Goal: Check status: Check status

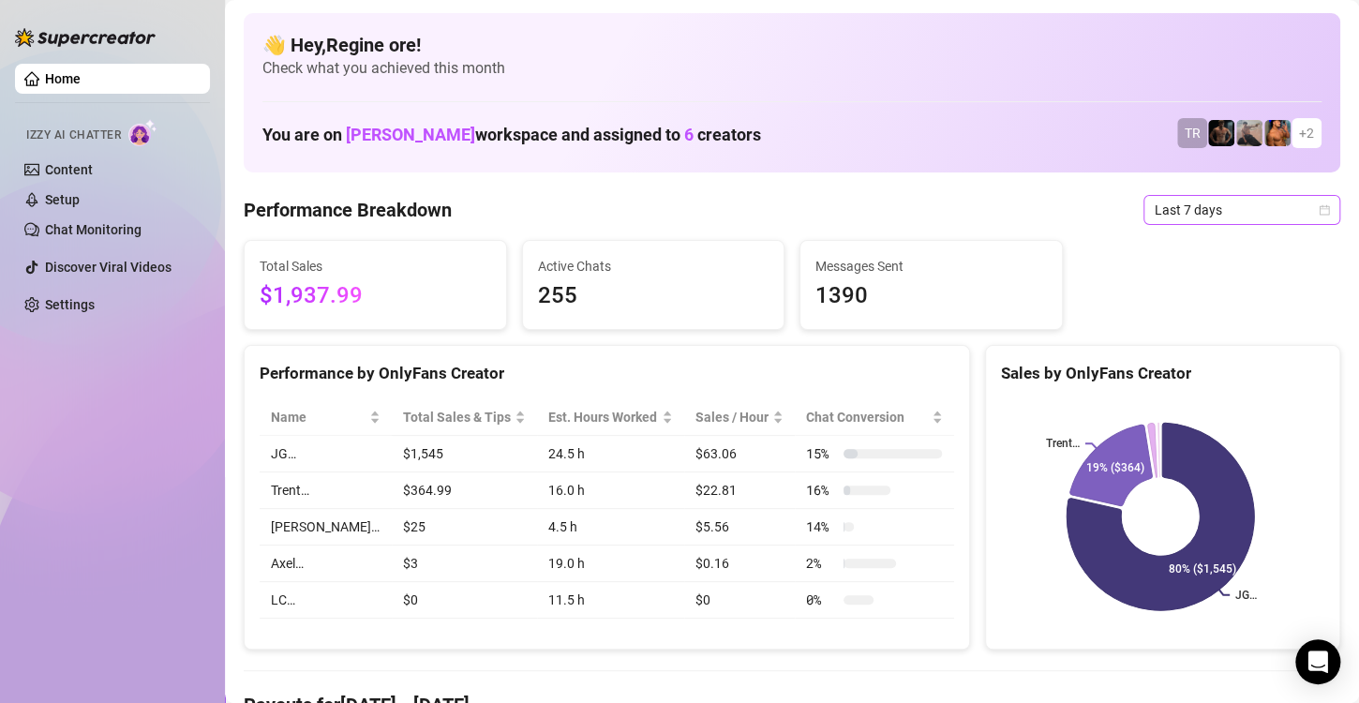
click at [1286, 213] on span "Last 7 days" at bounding box center [1242, 210] width 174 height 28
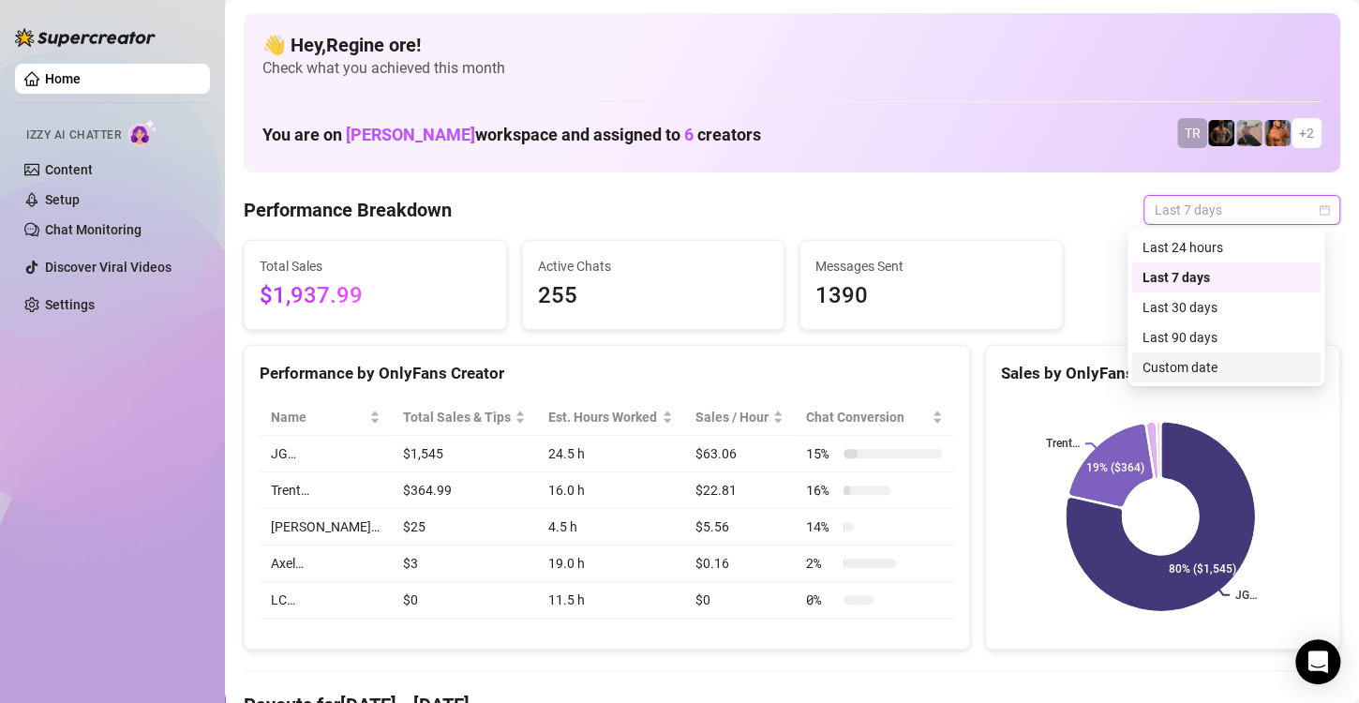
click at [1198, 374] on div "Custom date" at bounding box center [1226, 367] width 167 height 21
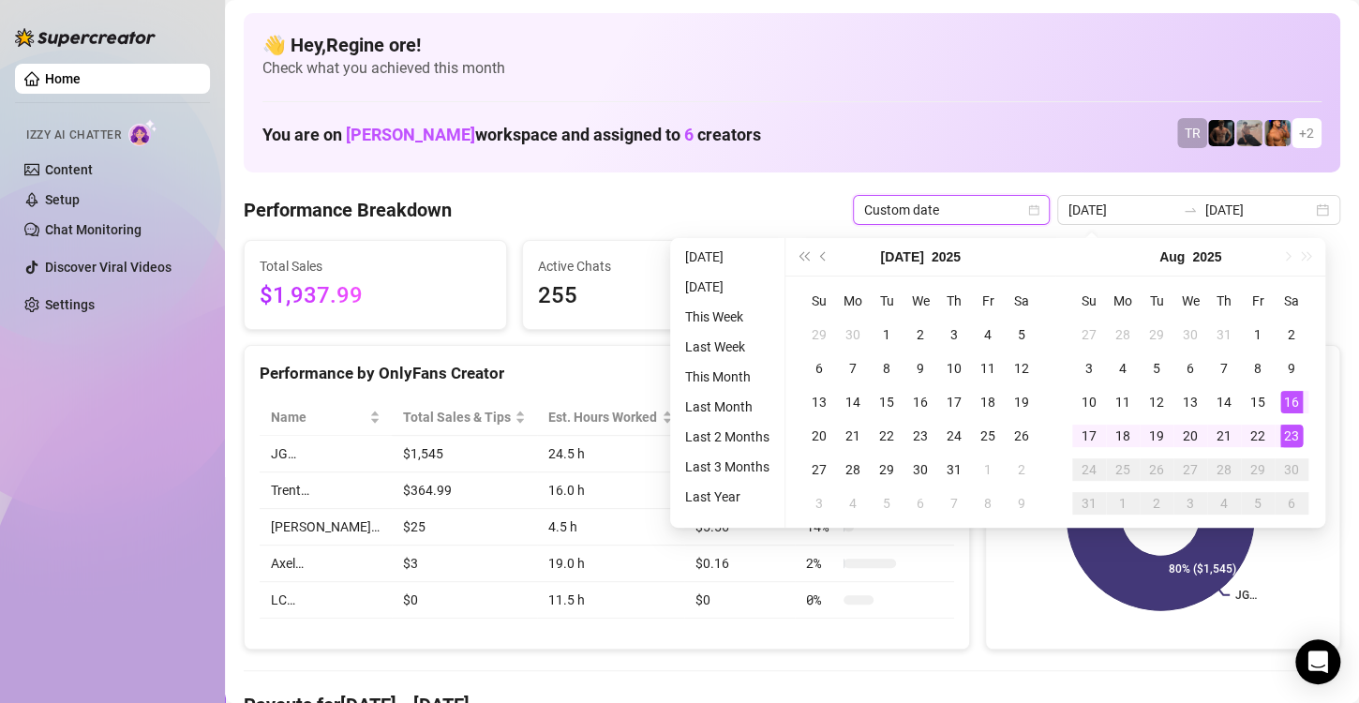
type input "[DATE]"
click at [1289, 428] on div "23" at bounding box center [1292, 436] width 23 height 23
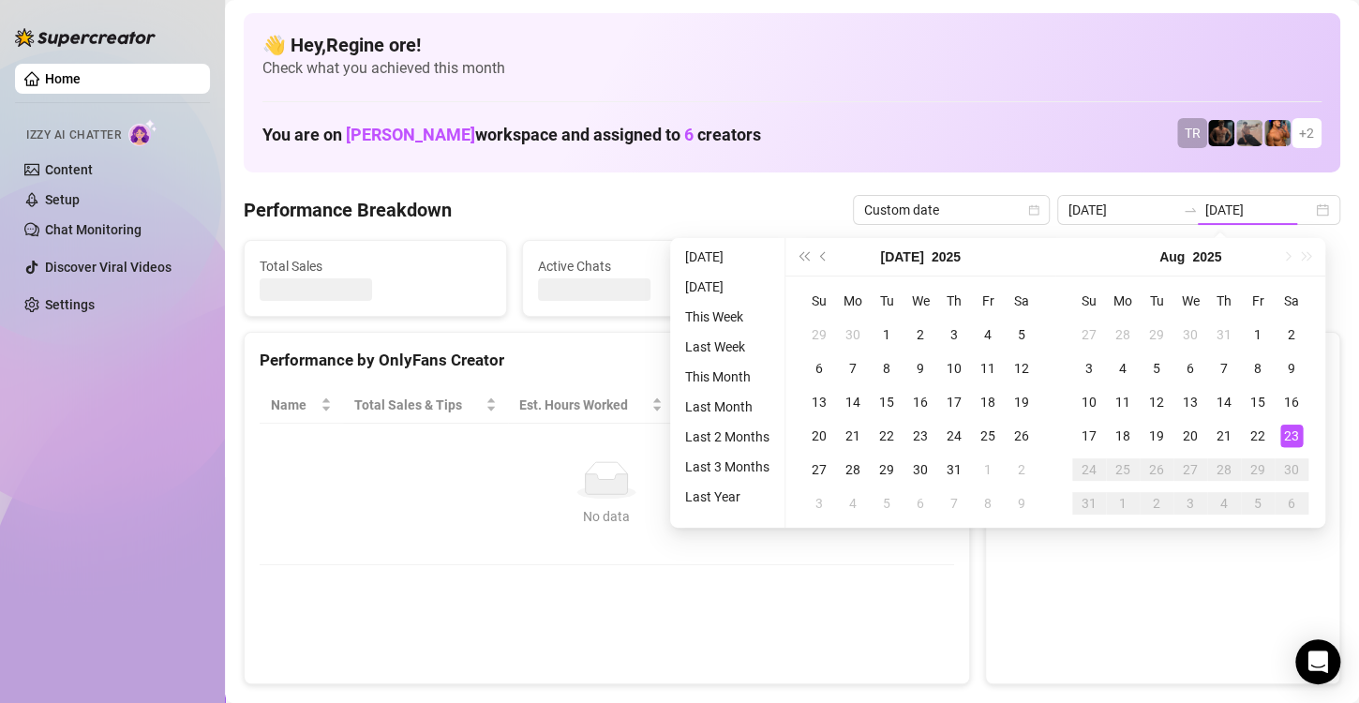
type input "[DATE]"
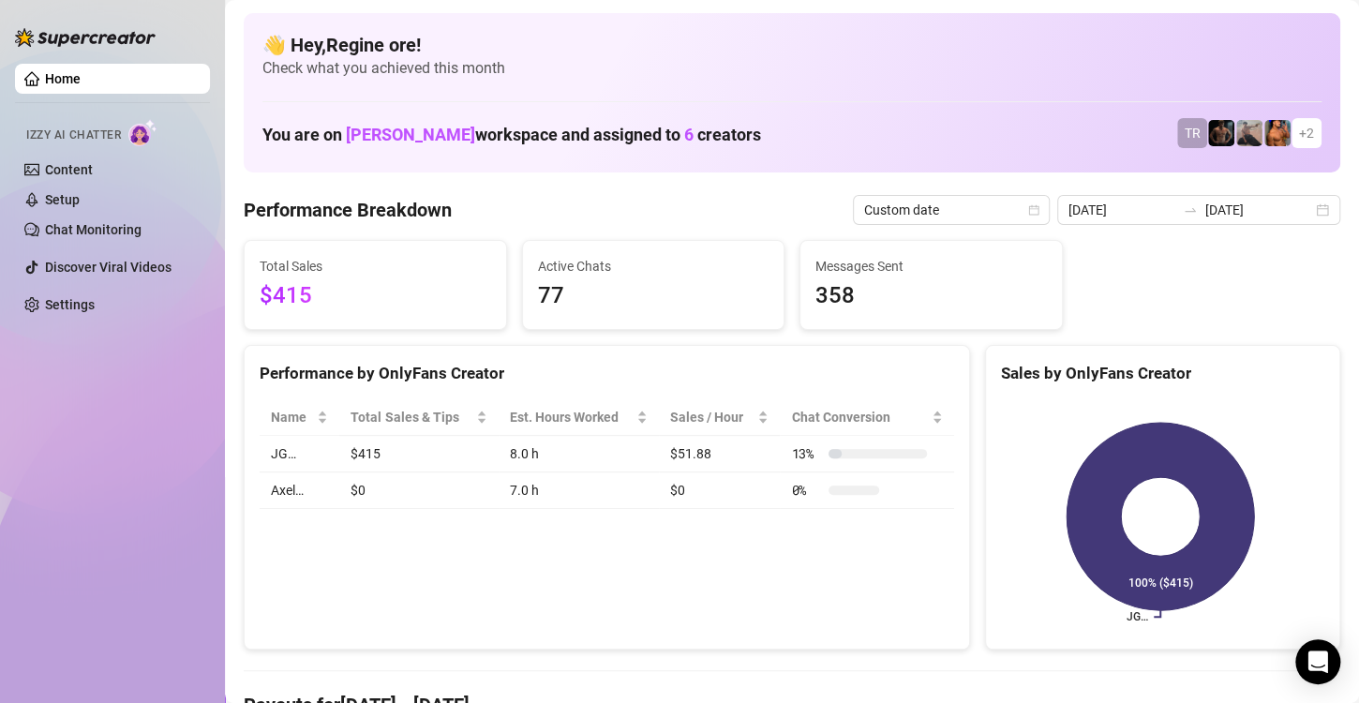
click at [794, 589] on div "Performance by OnlyFans Creator Name Total Sales & Tips Est. Hours Worked Sales…" at bounding box center [607, 498] width 727 height 306
click at [1102, 210] on input "[DATE]" at bounding box center [1122, 210] width 107 height 21
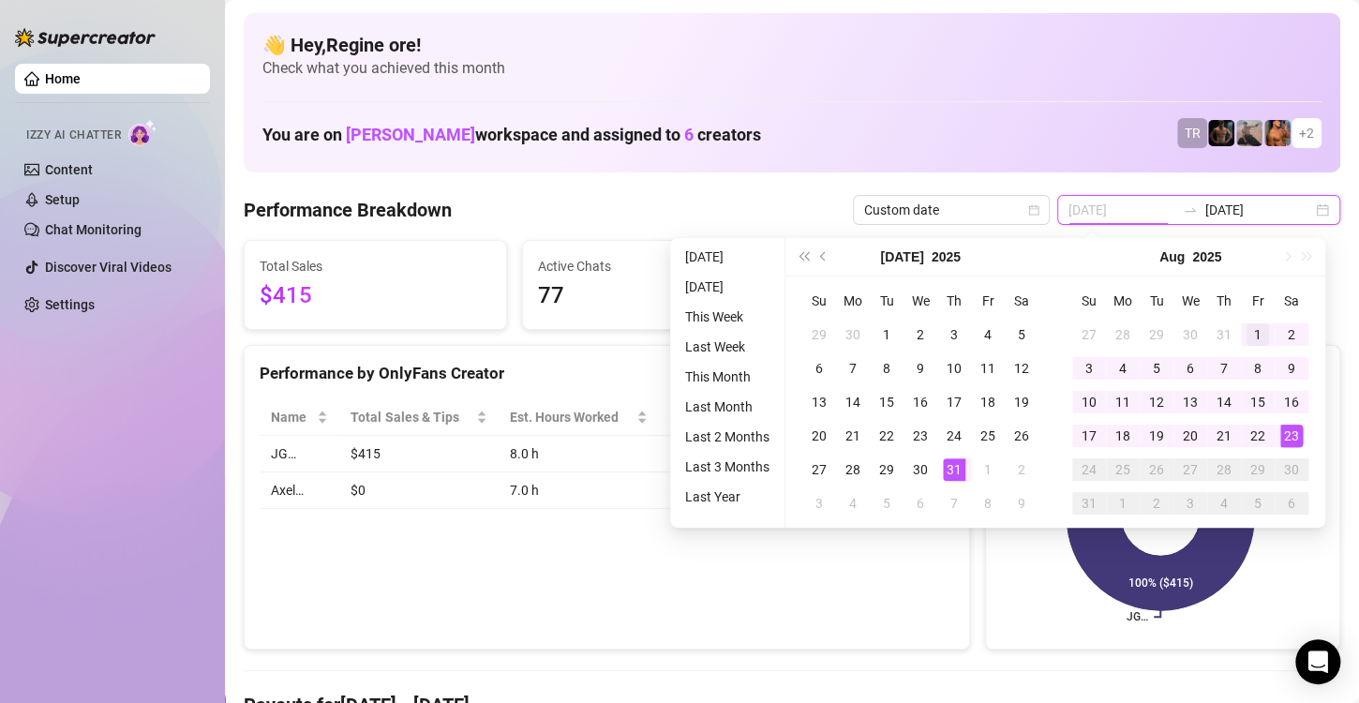
type input "[DATE]"
click at [1249, 334] on div "1" at bounding box center [1258, 334] width 23 height 23
click at [1282, 438] on div "23" at bounding box center [1292, 436] width 23 height 23
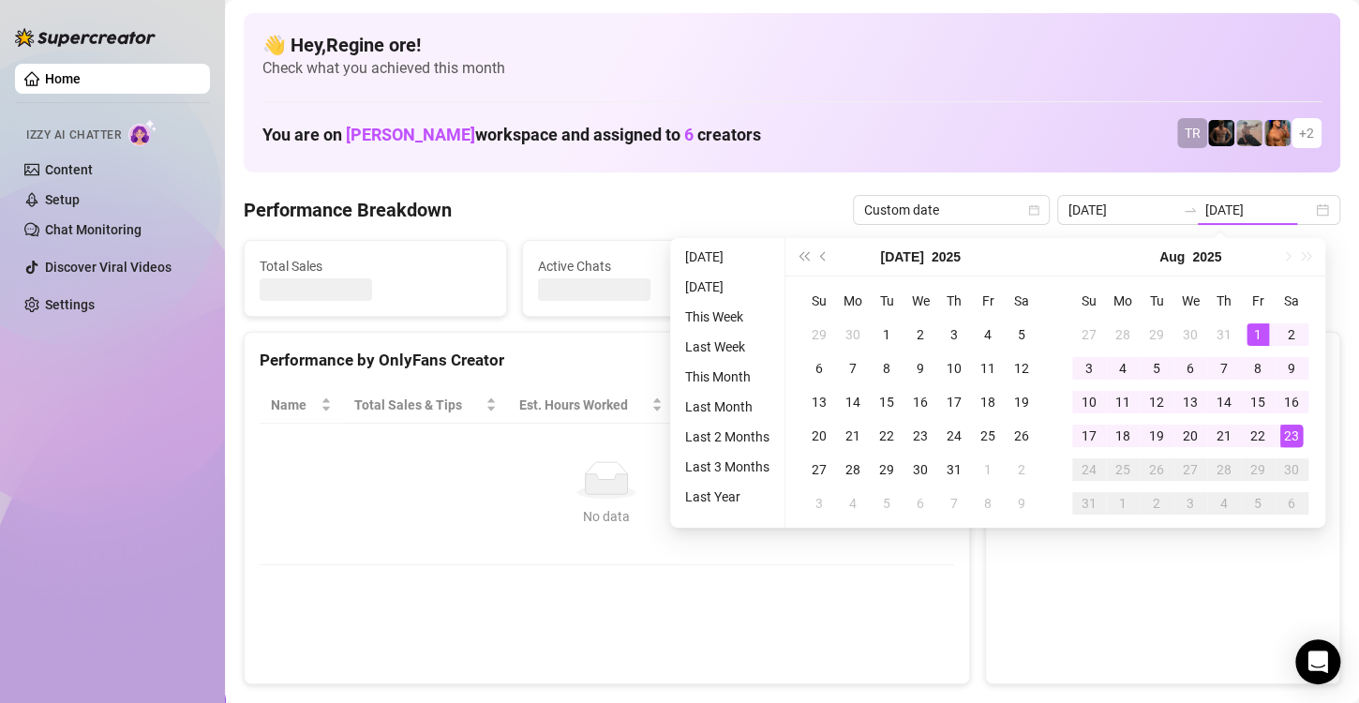
type input "[DATE]"
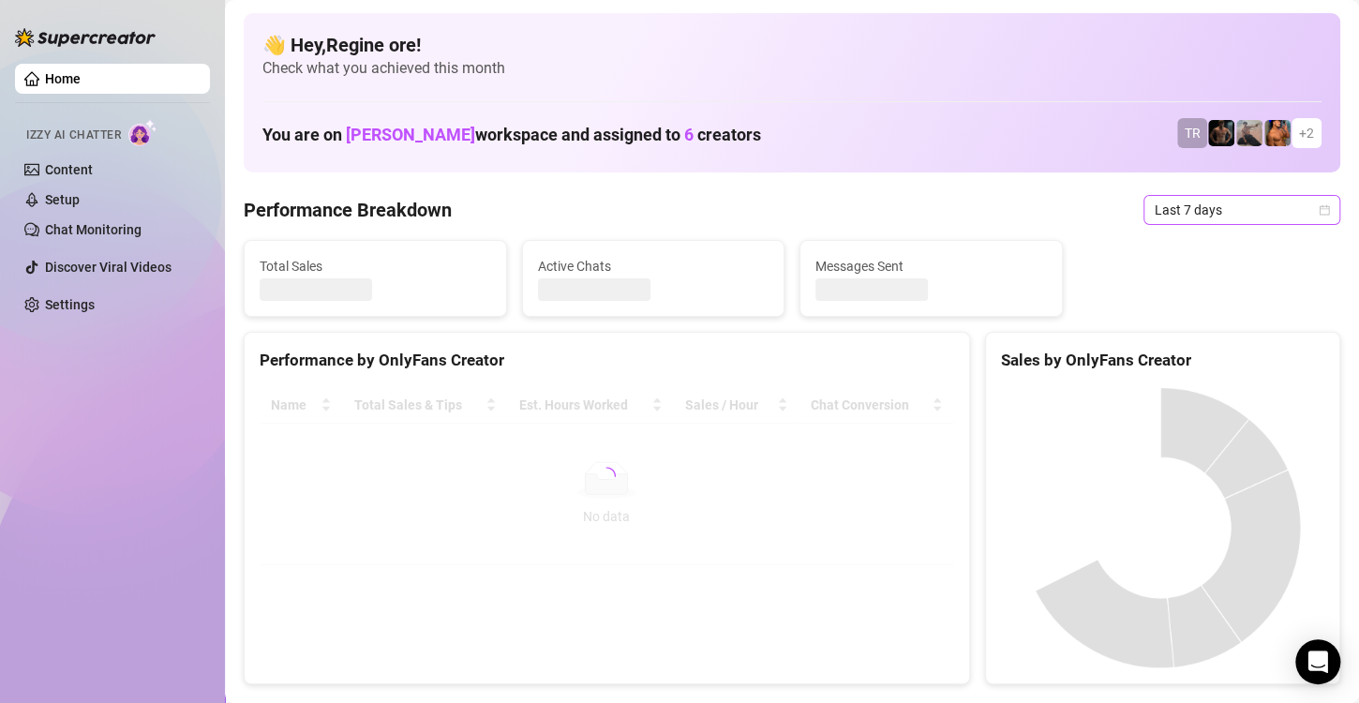
click at [1186, 217] on span "Last 7 days" at bounding box center [1242, 210] width 174 height 28
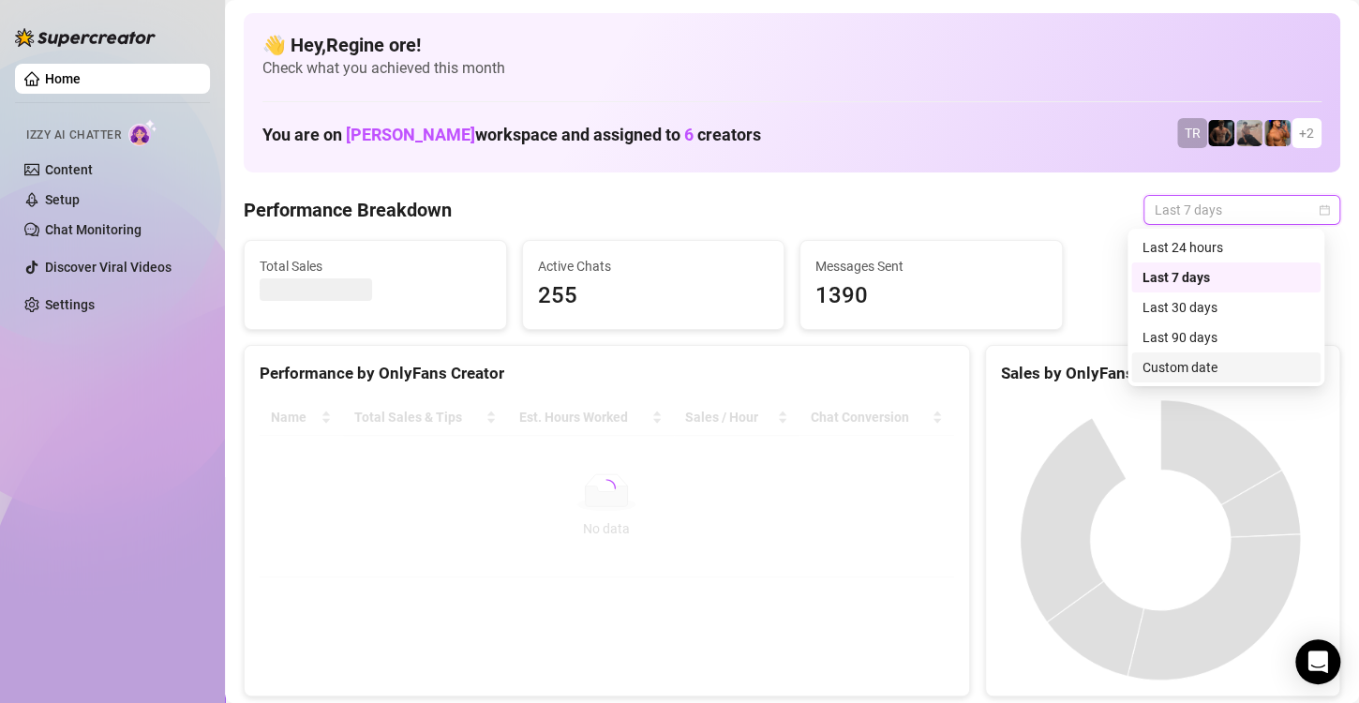
click at [1189, 368] on div "Custom date" at bounding box center [1226, 367] width 167 height 21
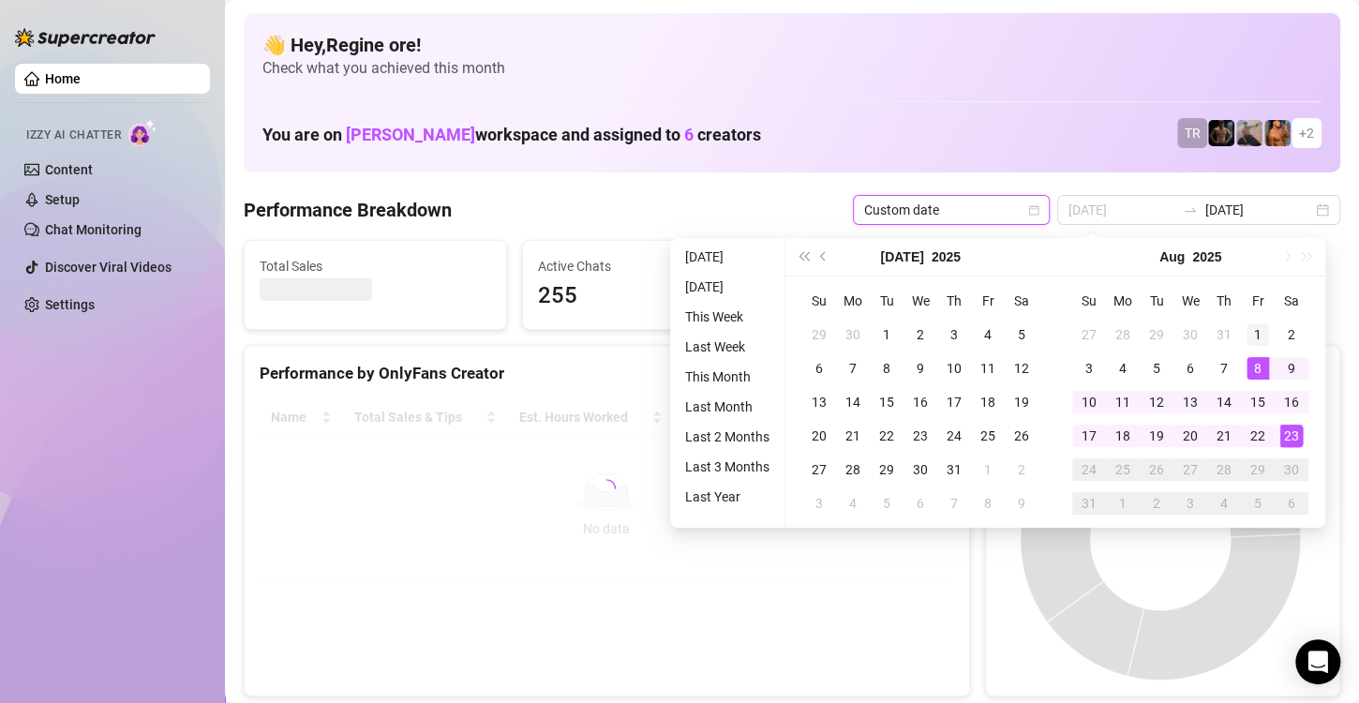
click at [1252, 330] on div "1" at bounding box center [1258, 334] width 23 height 23
click at [1293, 435] on div "23" at bounding box center [1292, 436] width 23 height 23
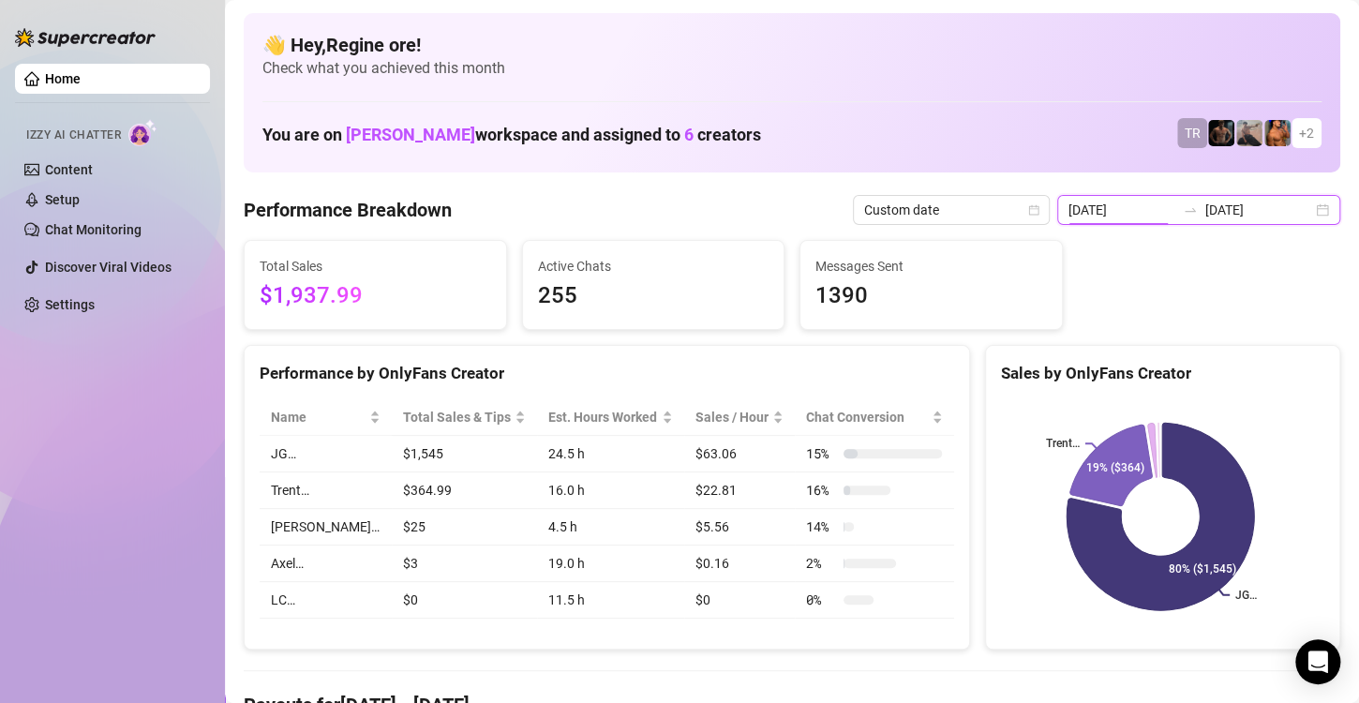
click at [1121, 212] on input "[DATE]" at bounding box center [1122, 210] width 107 height 21
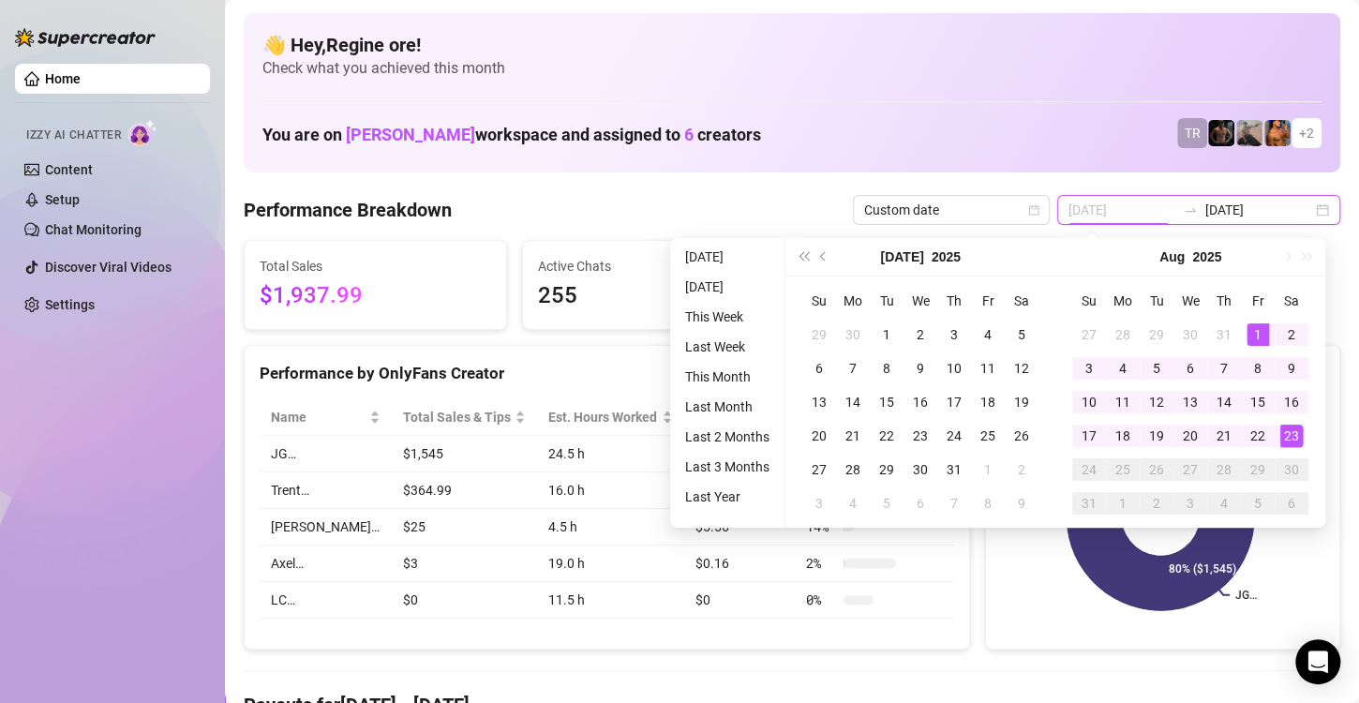
type input "[DATE]"
click at [1242, 338] on td "1" at bounding box center [1258, 335] width 34 height 34
type input "[DATE]"
click at [1296, 431] on div "23" at bounding box center [1292, 436] width 23 height 23
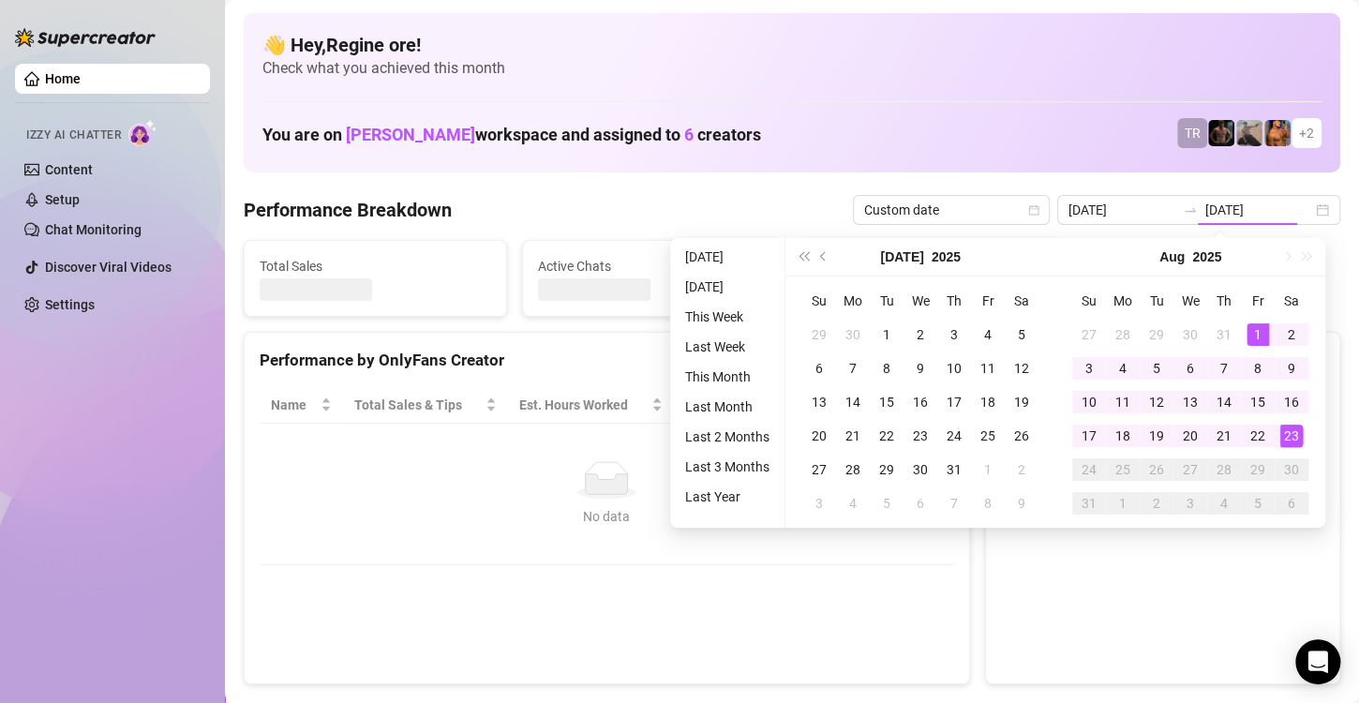
type input "[DATE]"
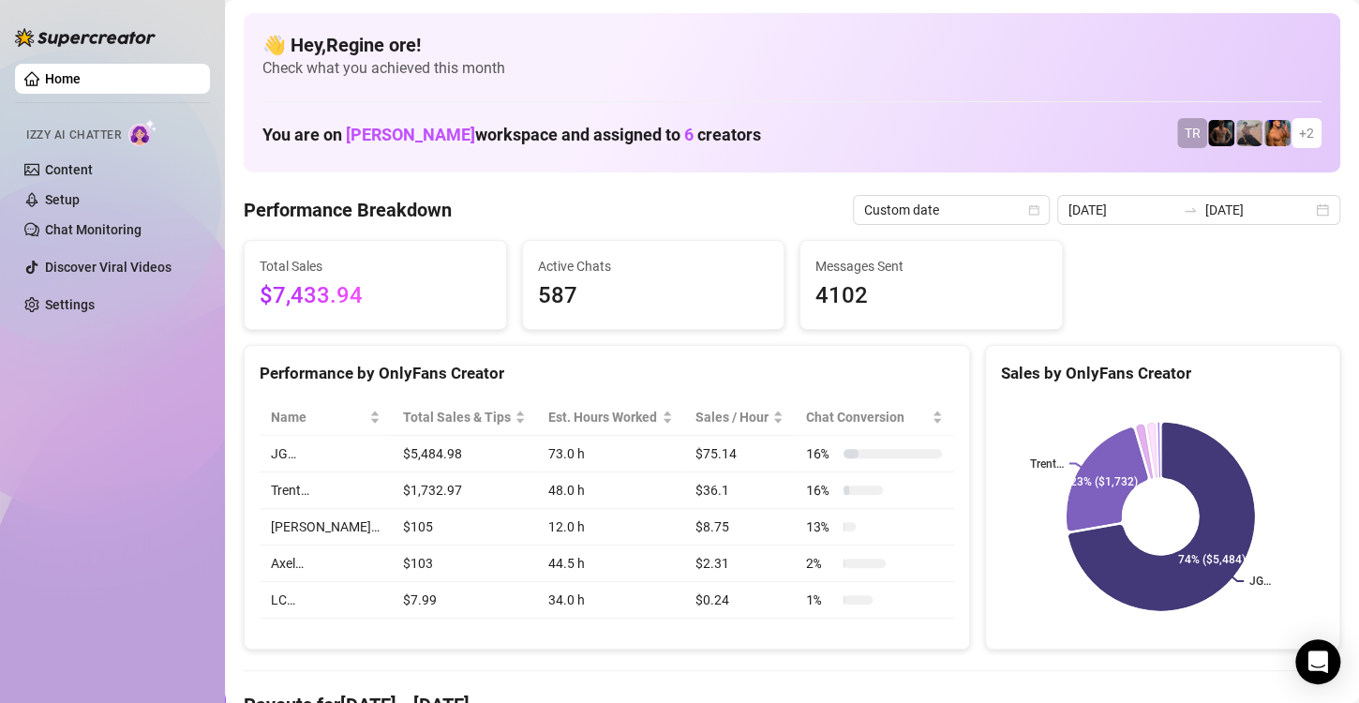
click at [1216, 303] on div "Total Sales $7,433.94 Active Chats 587 Messages Sent 4102" at bounding box center [792, 285] width 1112 height 90
